Goal: Navigation & Orientation: Find specific page/section

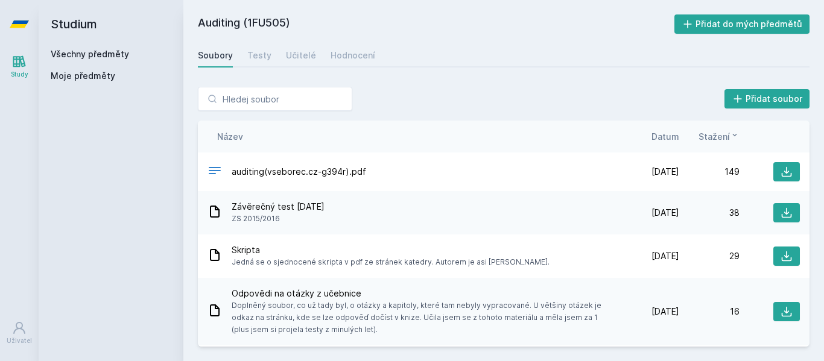
scroll to position [1086, 0]
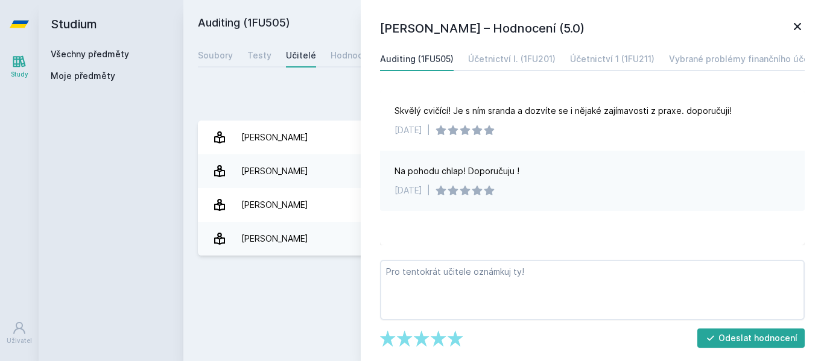
click at [800, 28] on icon at bounding box center [797, 26] width 14 height 14
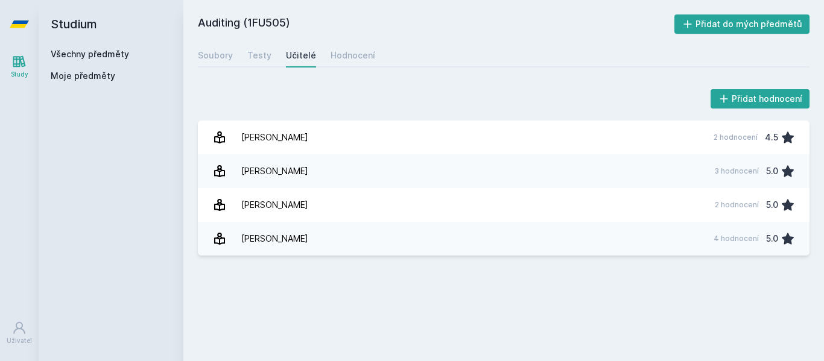
click at [233, 58] on div "Soubory Testy Učitelé Hodnocení" at bounding box center [504, 55] width 612 height 24
click at [349, 60] on div "Hodnocení" at bounding box center [353, 55] width 45 height 12
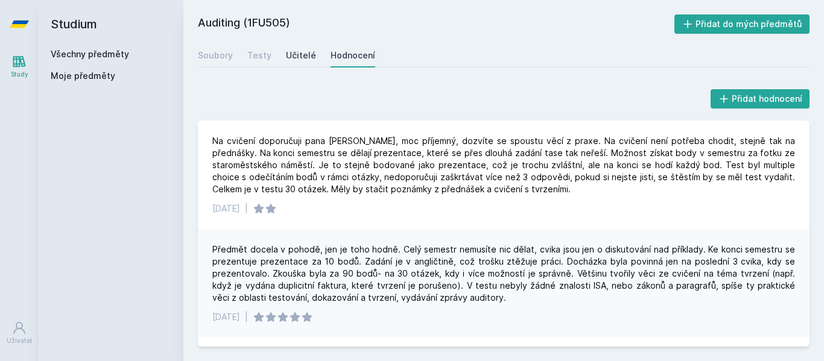
click at [290, 54] on div "Učitelé" at bounding box center [301, 55] width 30 height 12
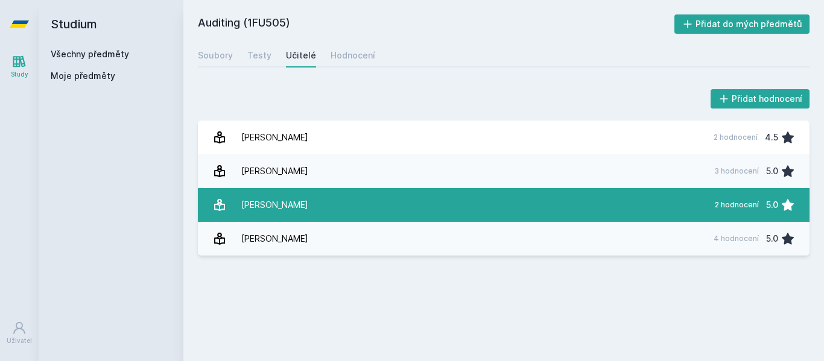
click at [306, 217] on link "[PERSON_NAME] 2 hodnocení 5.0" at bounding box center [504, 205] width 612 height 34
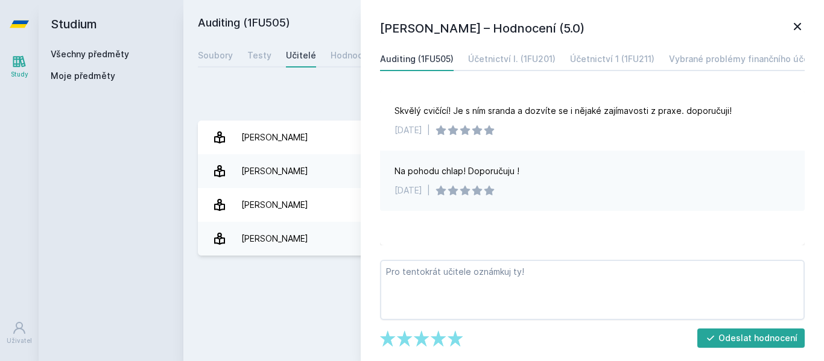
click at [793, 24] on icon at bounding box center [797, 26] width 14 height 14
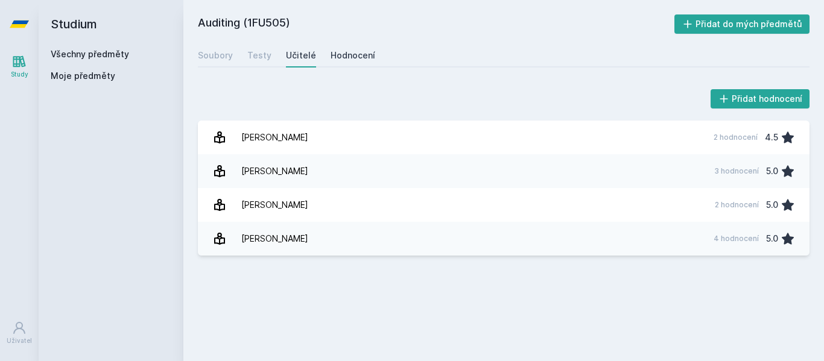
click at [340, 52] on div "Hodnocení" at bounding box center [353, 55] width 45 height 12
